Goal: Information Seeking & Learning: Learn about a topic

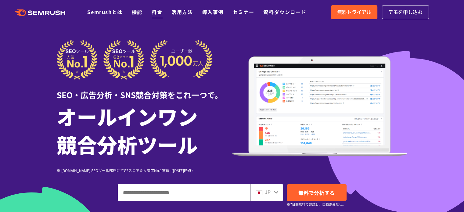
click at [157, 12] on link "料金" at bounding box center [156, 11] width 11 height 7
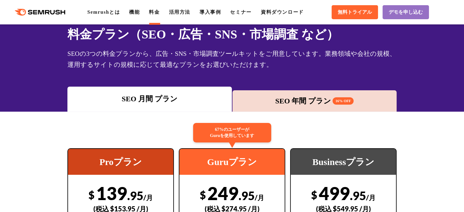
scroll to position [61, 0]
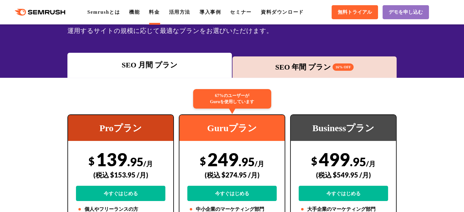
click at [282, 71] on div "SEO 年間 プラン 16% OFF" at bounding box center [314, 67] width 158 height 11
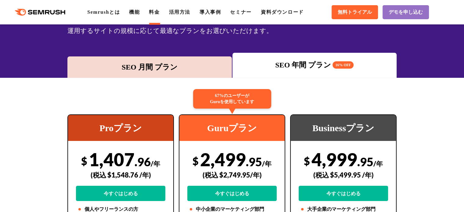
click at [171, 63] on div "SEO 月間 プラン" at bounding box center [149, 67] width 158 height 11
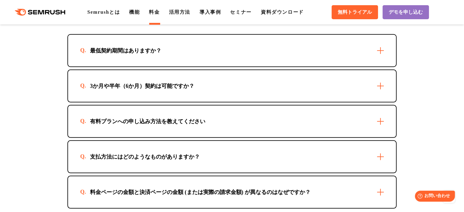
scroll to position [1768, 0]
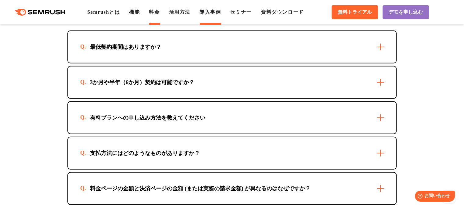
click at [204, 13] on link "導入事例" at bounding box center [209, 11] width 21 height 5
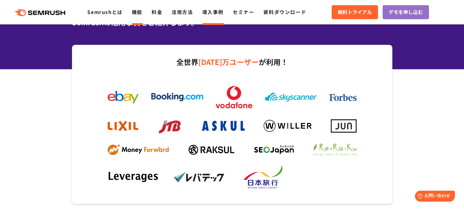
click at [138, 11] on link "機能" at bounding box center [137, 11] width 11 height 7
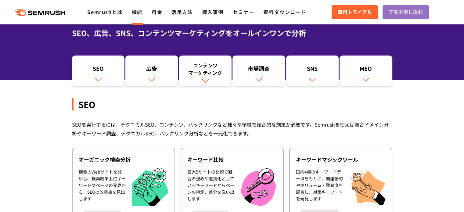
scroll to position [61, 0]
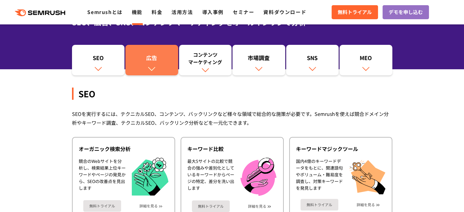
click at [155, 62] on div "広告" at bounding box center [151, 59] width 47 height 10
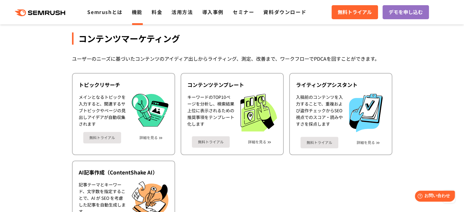
scroll to position [786, 0]
